Goal: Task Accomplishment & Management: Use online tool/utility

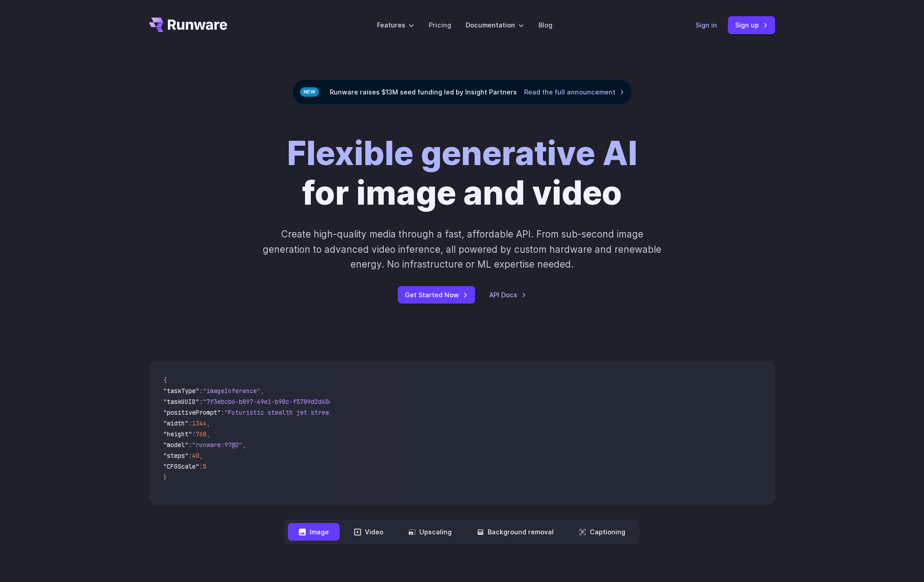
click at [702, 23] on link "Sign in" at bounding box center [707, 25] width 22 height 10
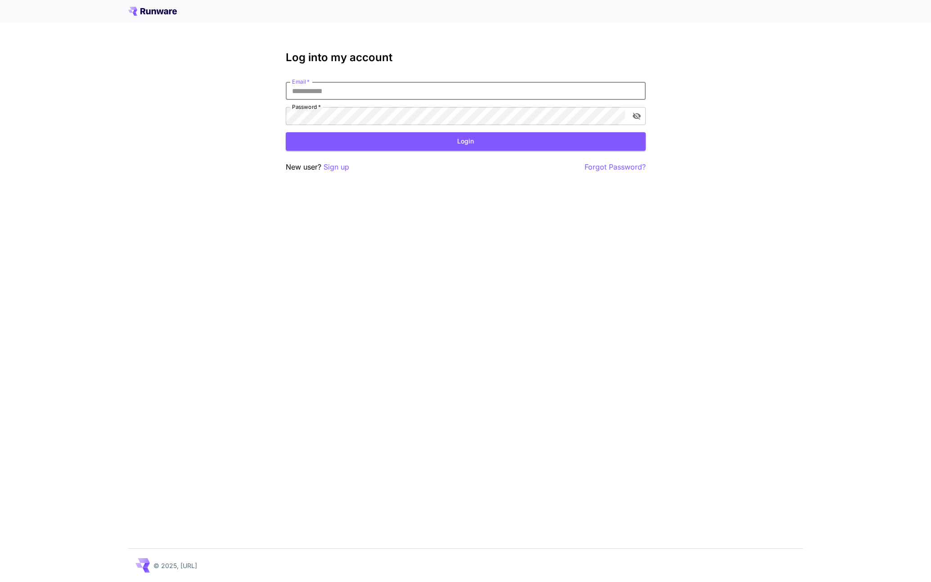
type input "**********"
click at [479, 145] on button "Login" at bounding box center [466, 141] width 360 height 18
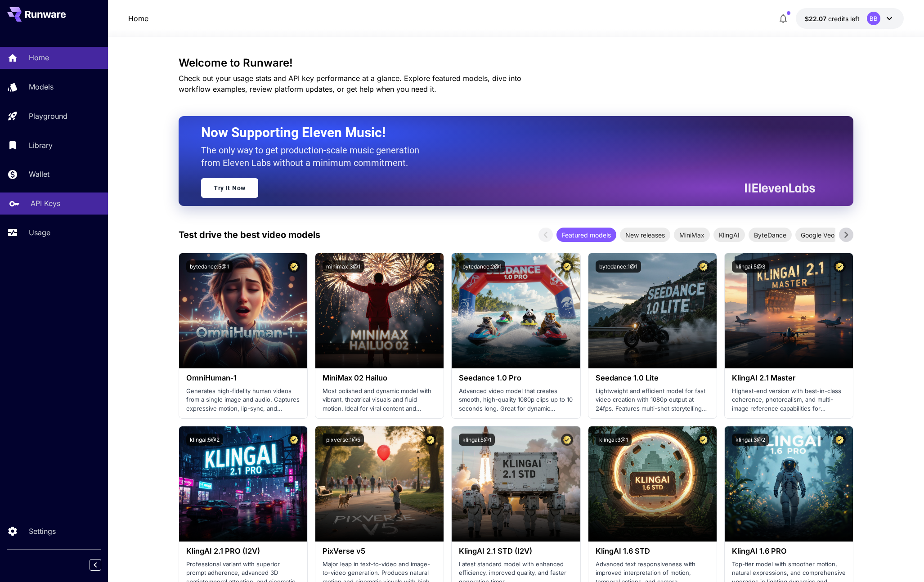
click at [60, 210] on link "API Keys" at bounding box center [54, 204] width 108 height 22
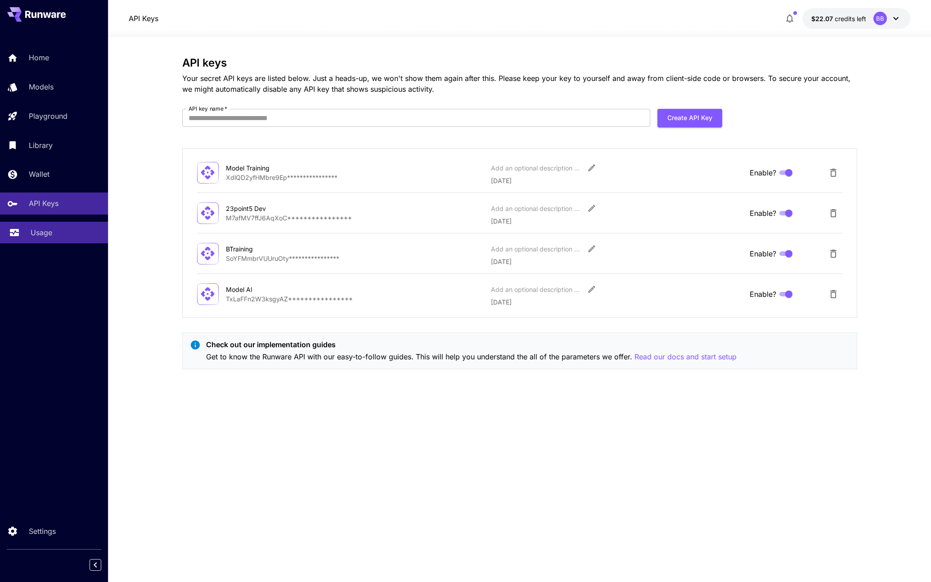
click at [53, 239] on link "Usage" at bounding box center [54, 233] width 108 height 22
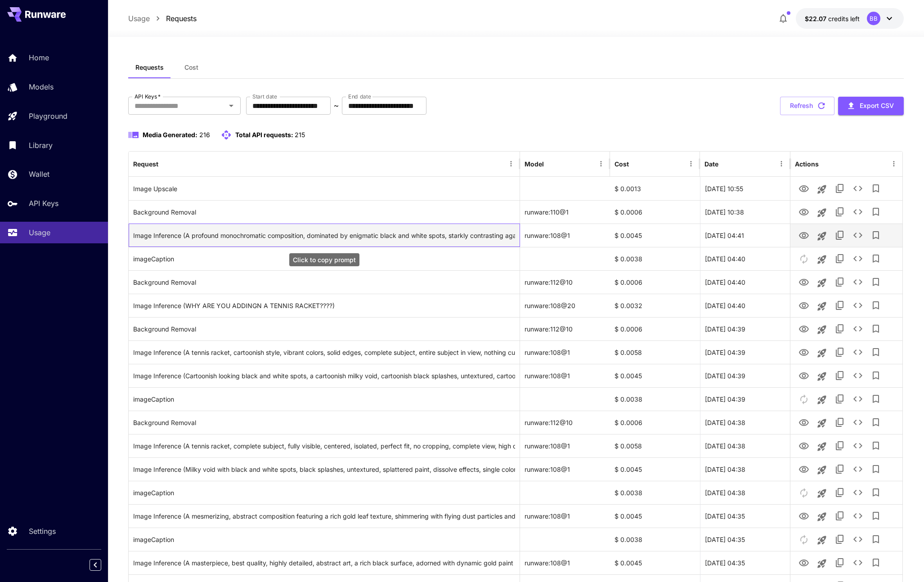
click at [251, 232] on div "Image Inference (A profound monochromatic composition, dominated by enigmatic b…" at bounding box center [324, 235] width 382 height 23
click at [802, 235] on icon "View" at bounding box center [804, 235] width 10 height 7
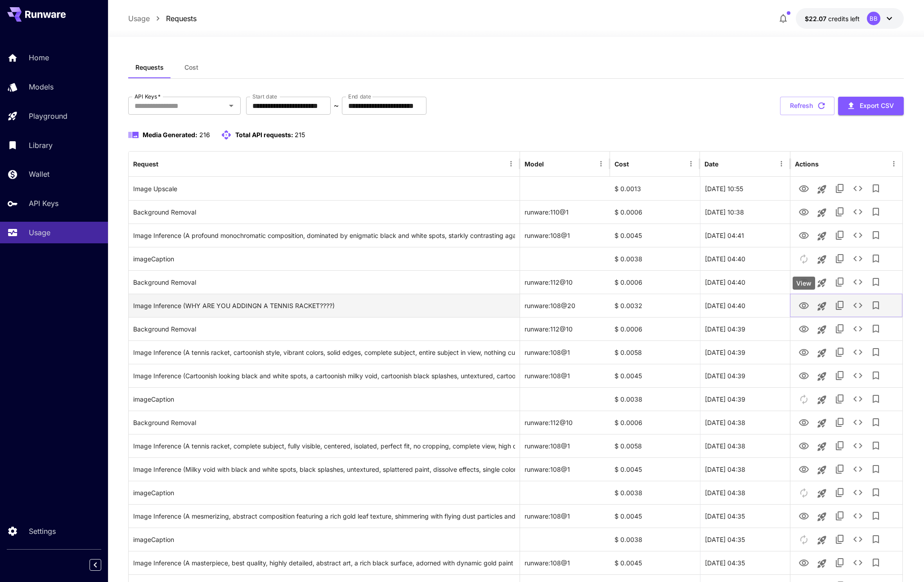
click at [806, 306] on icon "View" at bounding box center [804, 306] width 11 height 11
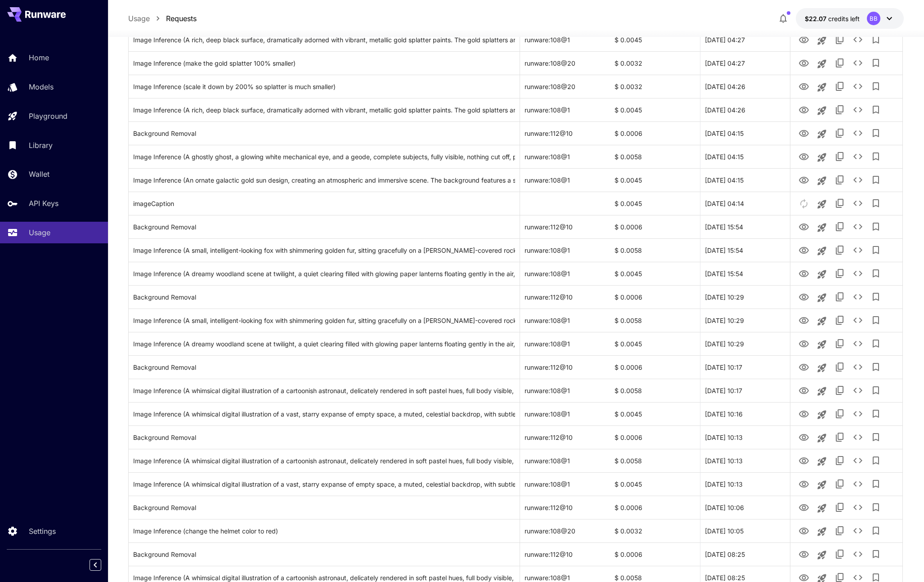
scroll to position [816, 0]
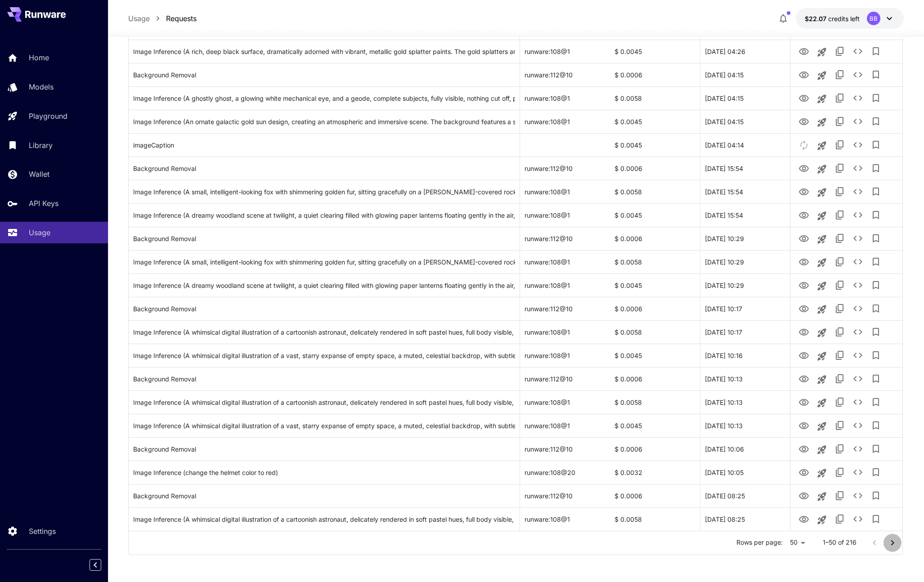
click at [887, 543] on icon "Go to next page" at bounding box center [892, 543] width 11 height 11
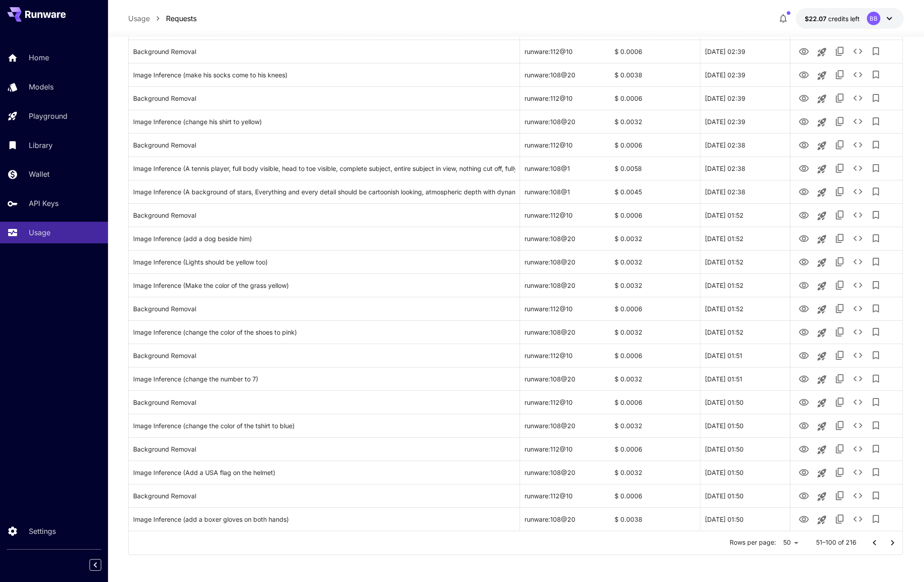
click at [894, 545] on icon "Go to next page" at bounding box center [892, 543] width 11 height 11
